Goal: Contribute content: Add original content to the website for others to see

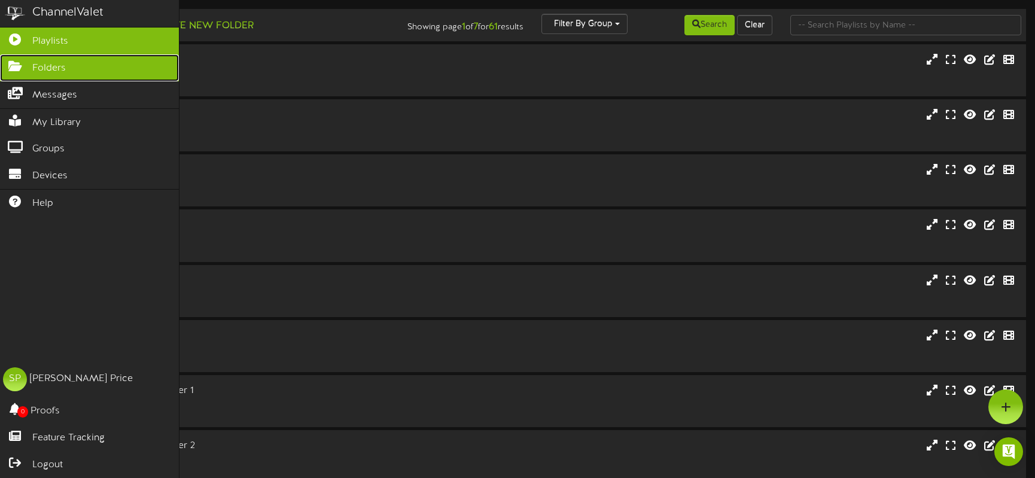
click at [42, 66] on span "Folders" at bounding box center [49, 69] width 34 height 14
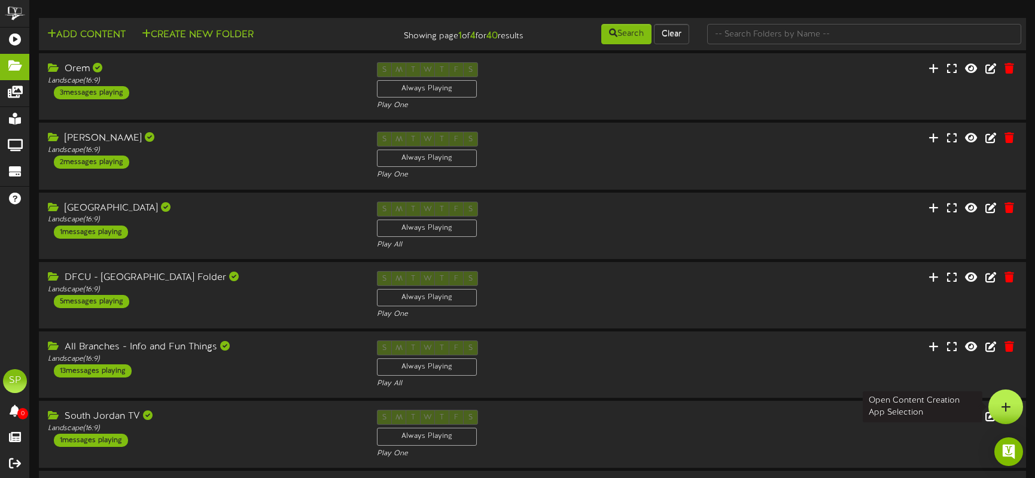
click at [1010, 404] on icon at bounding box center [1006, 406] width 10 height 11
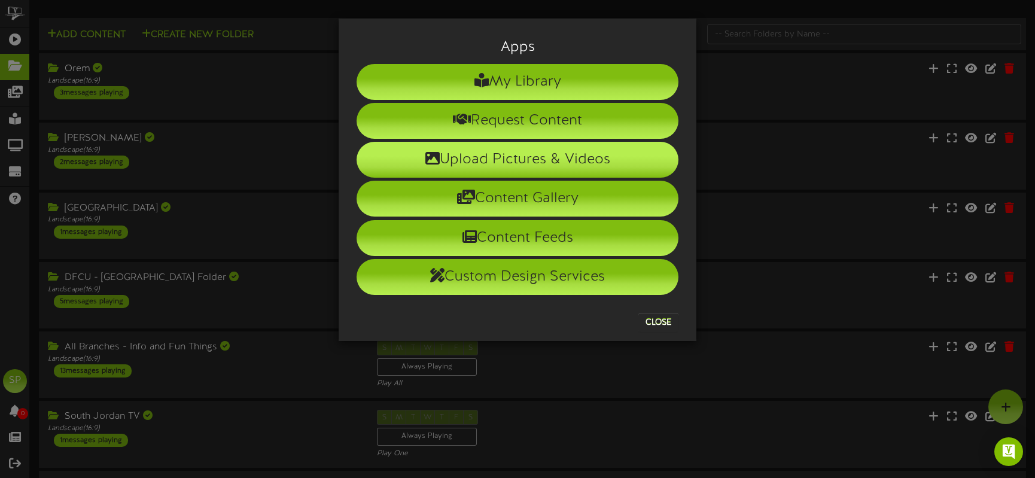
click at [507, 156] on li "Upload Pictures & Videos" at bounding box center [518, 160] width 322 height 36
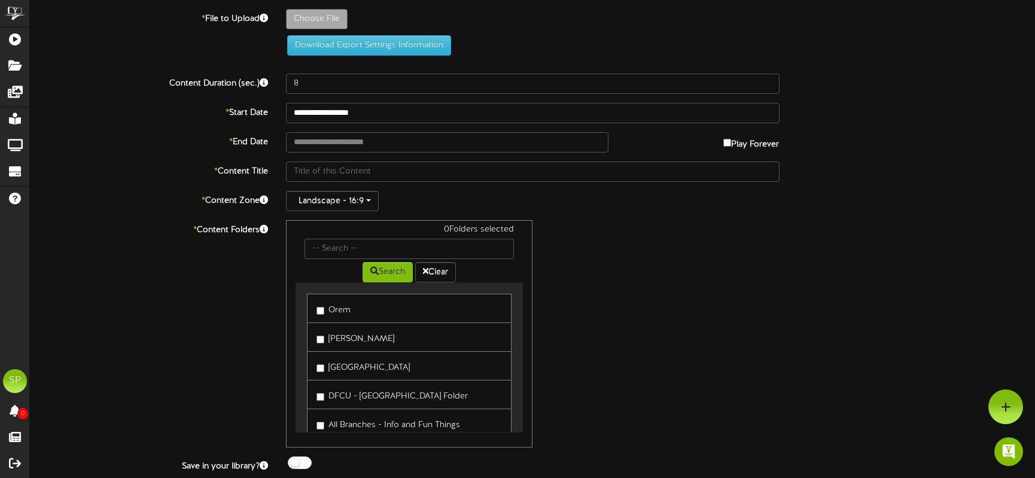
type input "**********"
type input "BacktoSchool1920x1082"
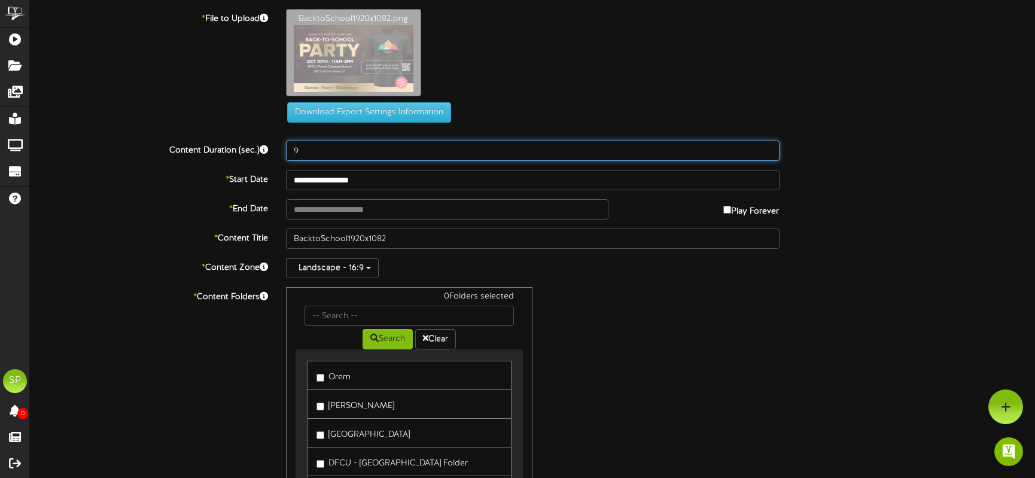
click at [769, 150] on input "9" at bounding box center [533, 151] width 494 height 20
click at [769, 150] on input "10" at bounding box center [533, 151] width 494 height 20
click at [768, 150] on input "11" at bounding box center [533, 151] width 494 height 20
type input "12"
click at [769, 150] on input "12" at bounding box center [533, 151] width 494 height 20
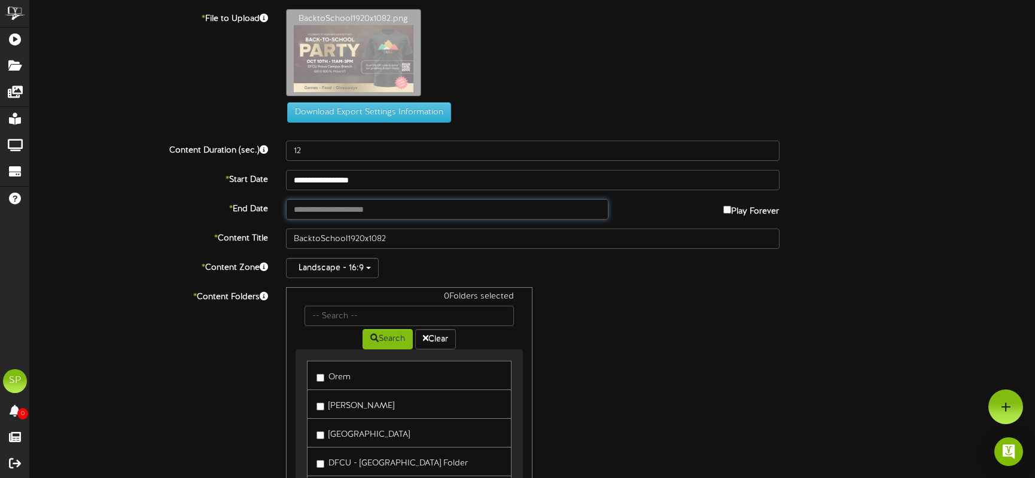
click at [387, 208] on input "text" at bounding box center [447, 209] width 323 height 20
type input "**********"
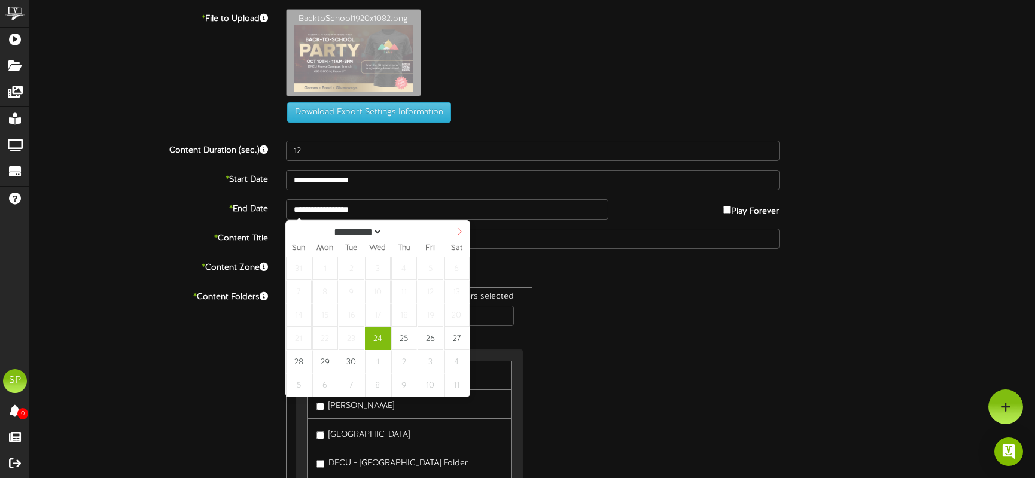
select select "*"
click at [459, 231] on icon at bounding box center [459, 231] width 8 height 8
type input "**********"
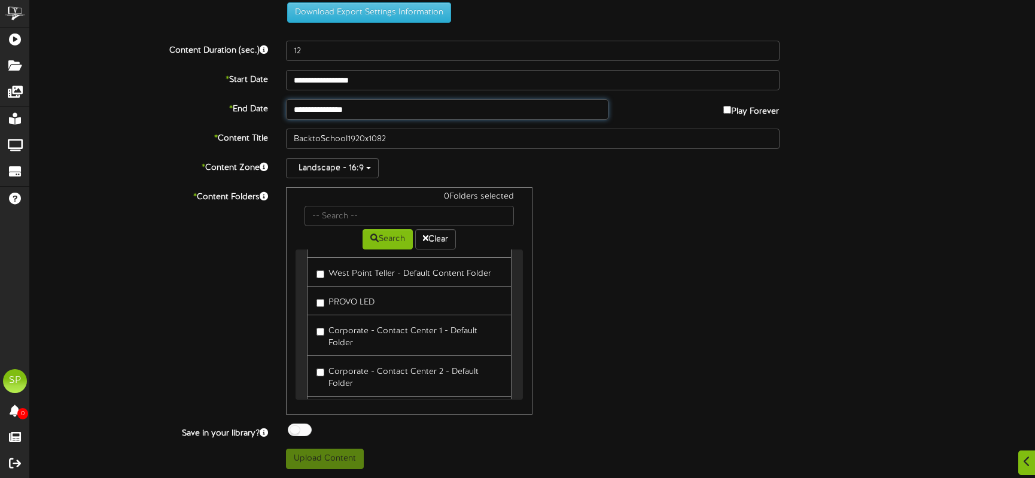
scroll to position [526, 0]
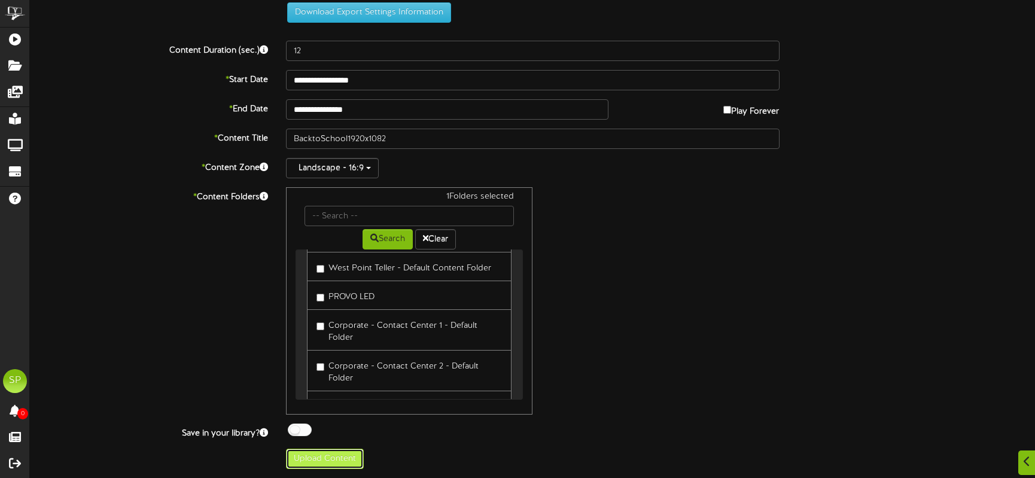
click at [319, 458] on button "Upload Content" at bounding box center [325, 459] width 78 height 20
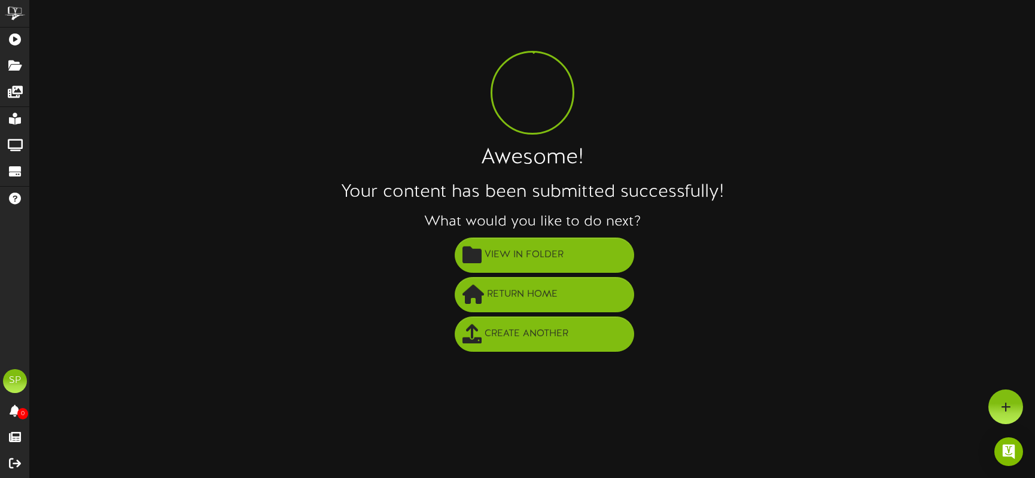
scroll to position [0, 0]
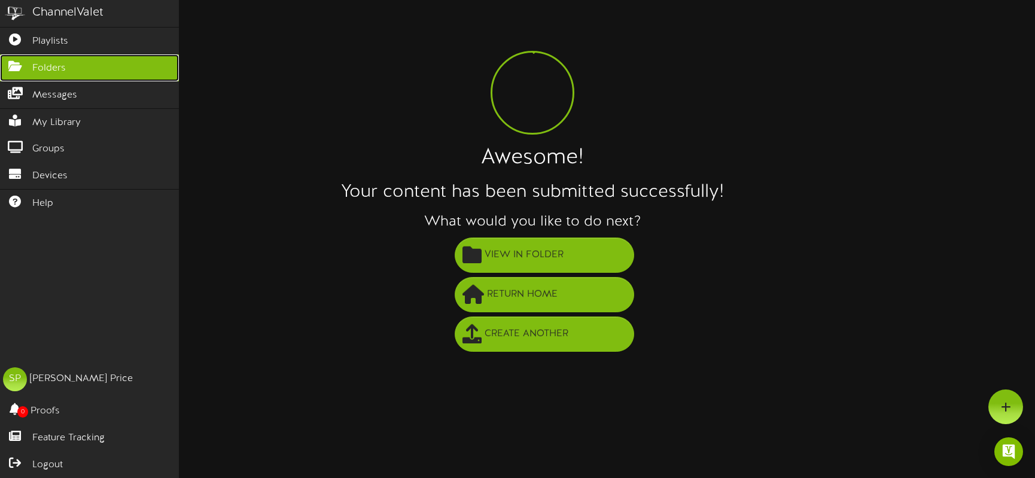
click at [41, 64] on span "Folders" at bounding box center [49, 69] width 34 height 14
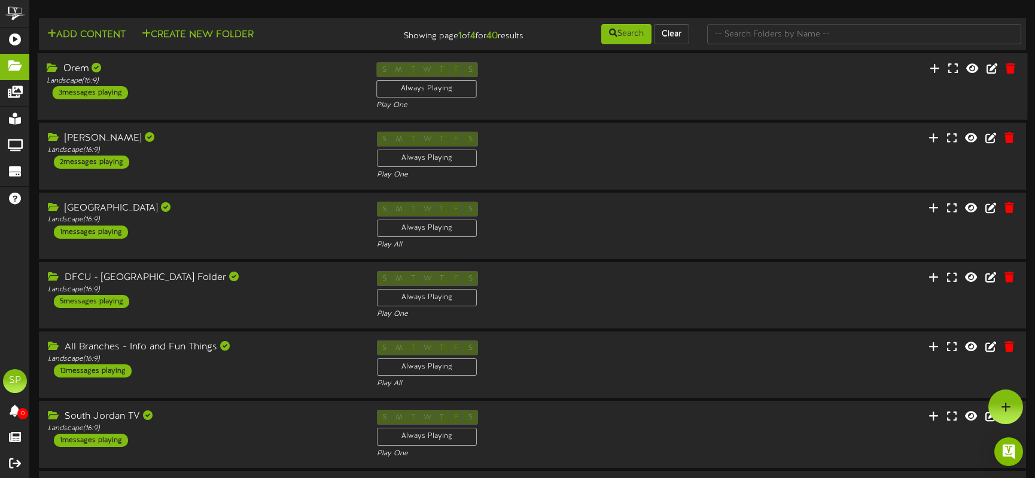
click at [87, 90] on div "3 messages playing" at bounding box center [90, 92] width 75 height 13
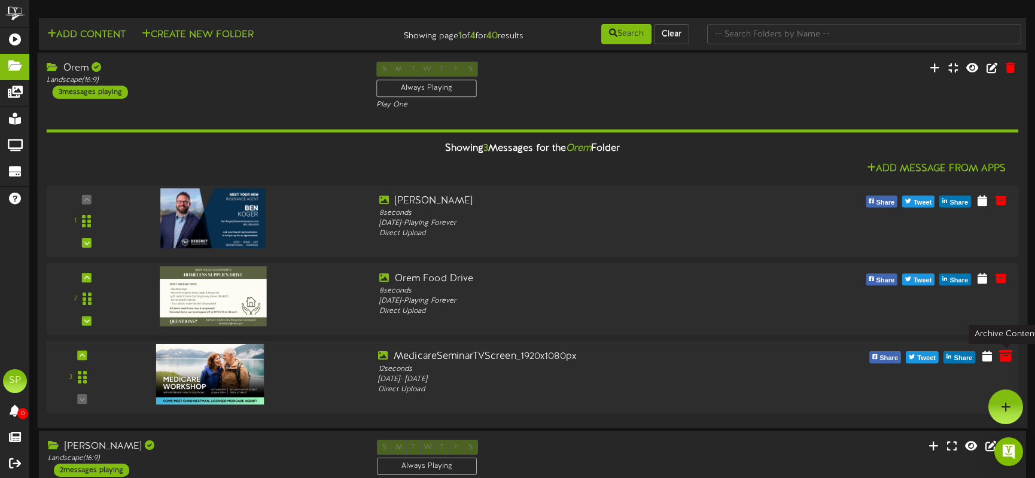
click at [1006, 352] on icon at bounding box center [1005, 355] width 13 height 13
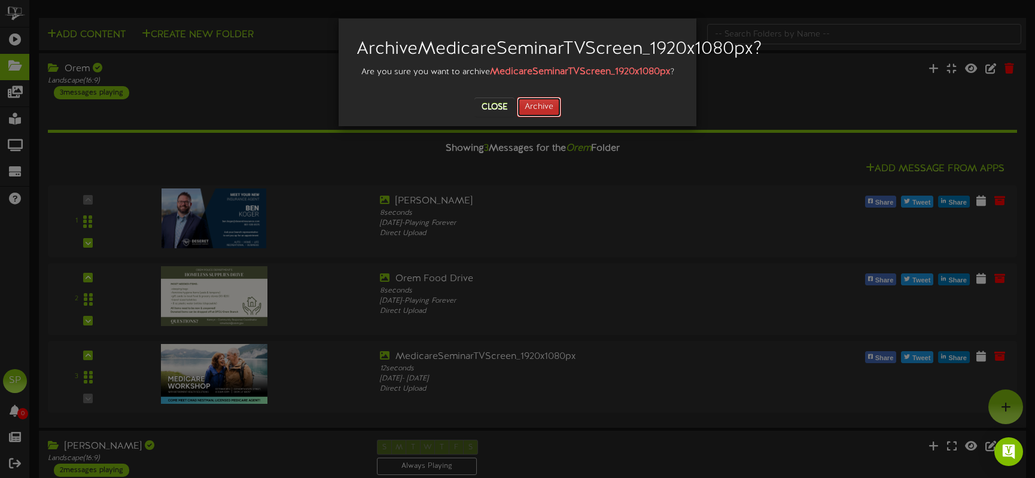
click at [542, 117] on button "Archive" at bounding box center [539, 107] width 44 height 20
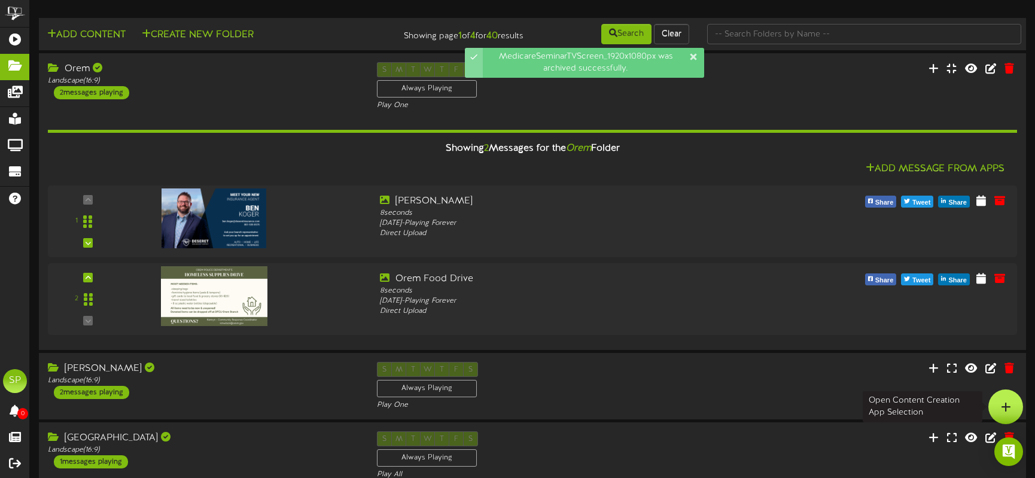
click at [1006, 405] on icon at bounding box center [1006, 406] width 10 height 11
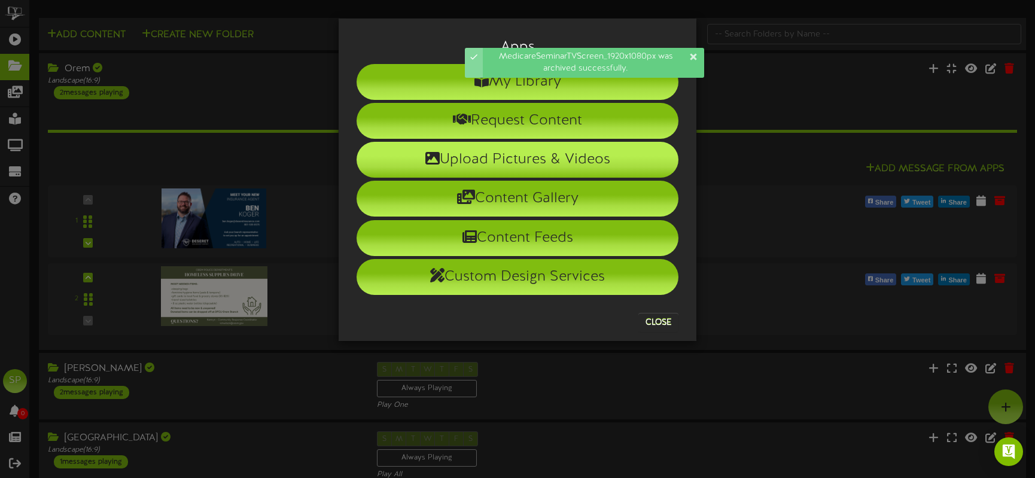
click at [485, 159] on li "Upload Pictures & Videos" at bounding box center [518, 160] width 322 height 36
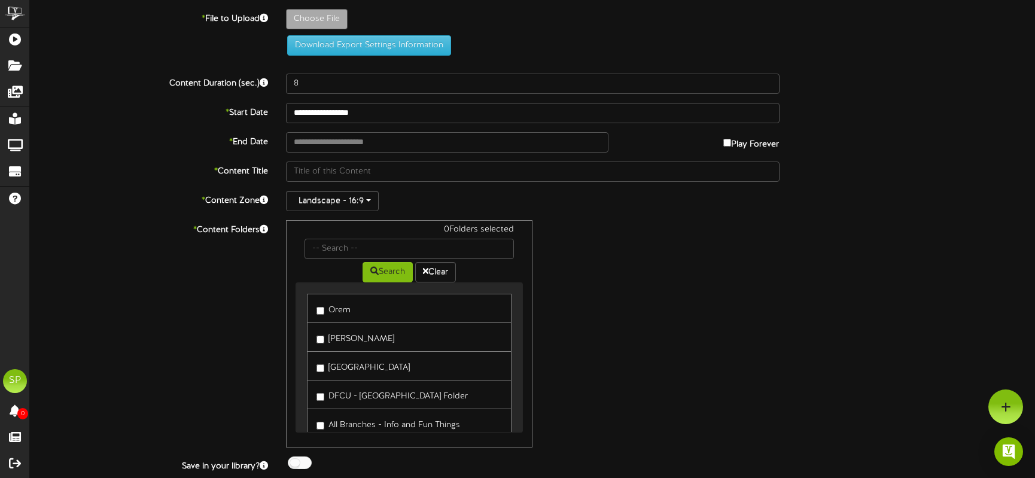
type input "**********"
type input "MedicareSeminarTVScreen_1920x1080px1"
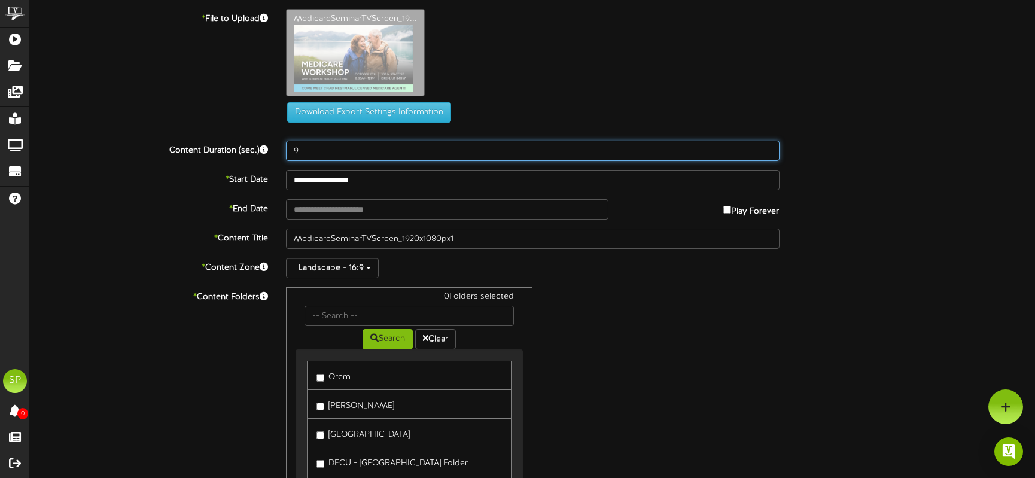
click at [768, 148] on input "9" at bounding box center [533, 151] width 494 height 20
click at [768, 148] on input "10" at bounding box center [533, 151] width 494 height 20
click at [768, 148] on input "11" at bounding box center [533, 151] width 494 height 20
type input "12"
click at [768, 148] on input "12" at bounding box center [533, 151] width 494 height 20
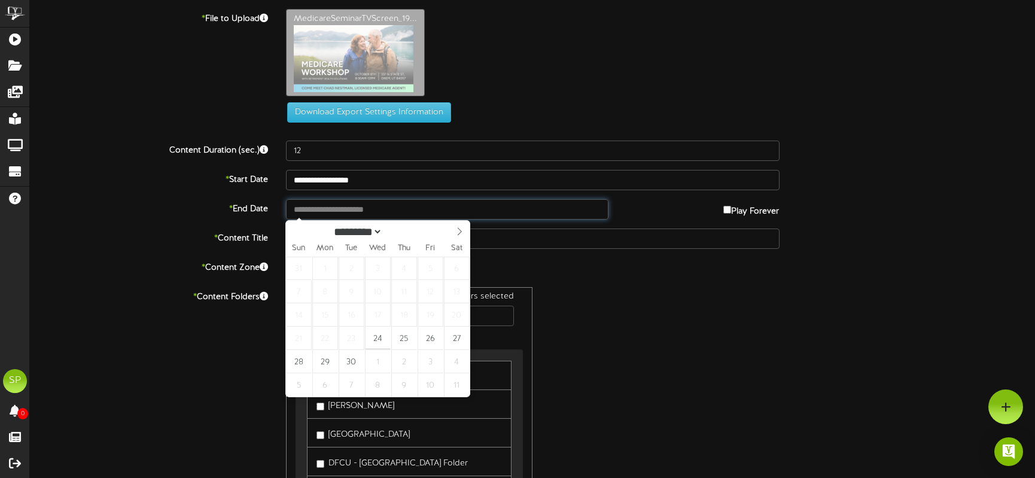
click at [352, 211] on input "text" at bounding box center [447, 209] width 323 height 20
type input "**********"
select select "*"
click at [462, 232] on icon at bounding box center [459, 231] width 8 height 8
type input "**********"
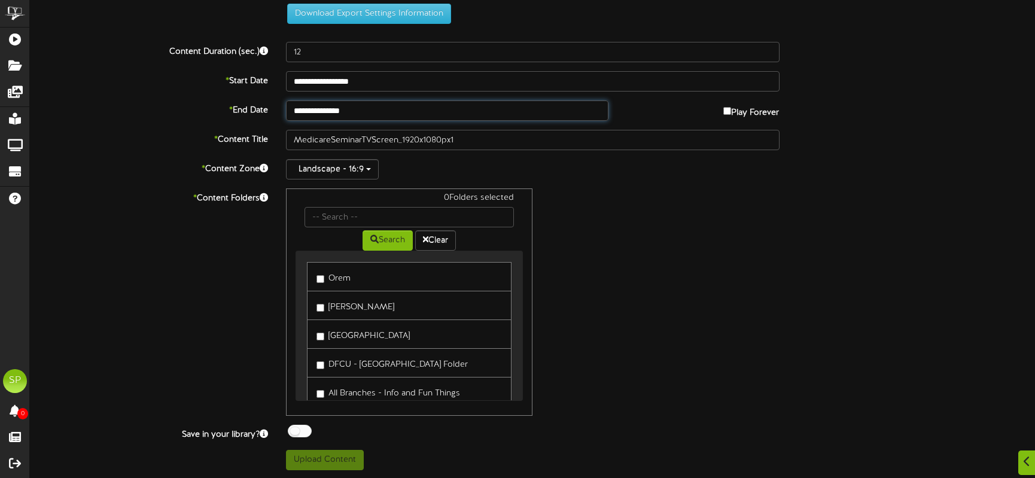
scroll to position [100, 0]
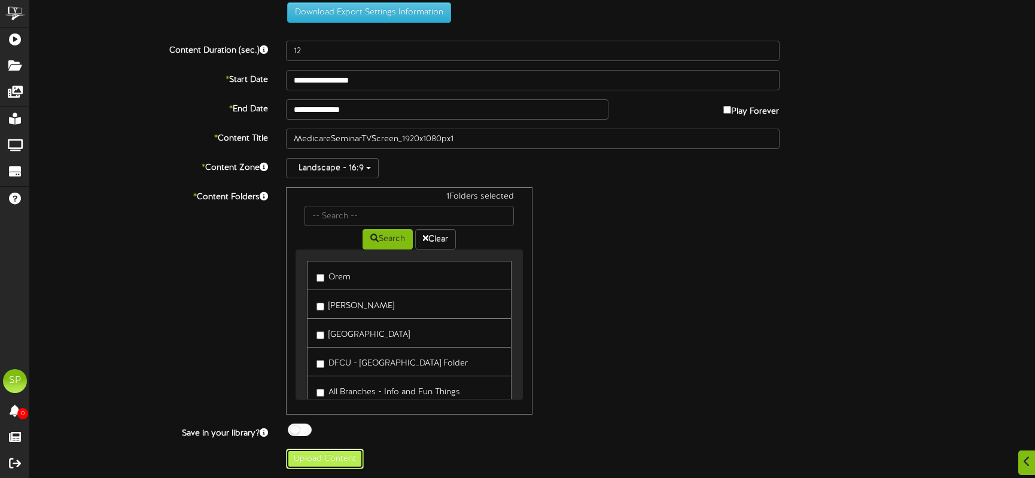
click at [323, 457] on button "Upload Content" at bounding box center [325, 459] width 78 height 20
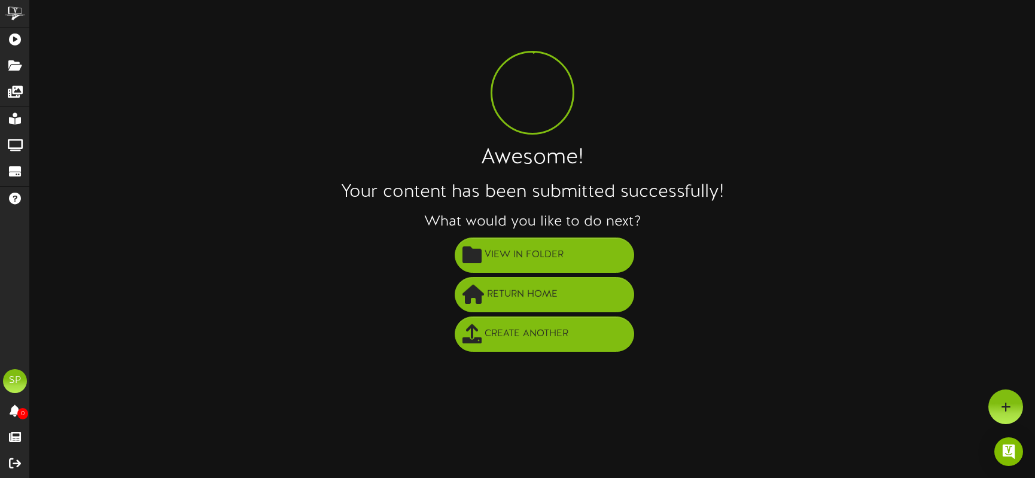
scroll to position [0, 0]
